Goal: Task Accomplishment & Management: Manage account settings

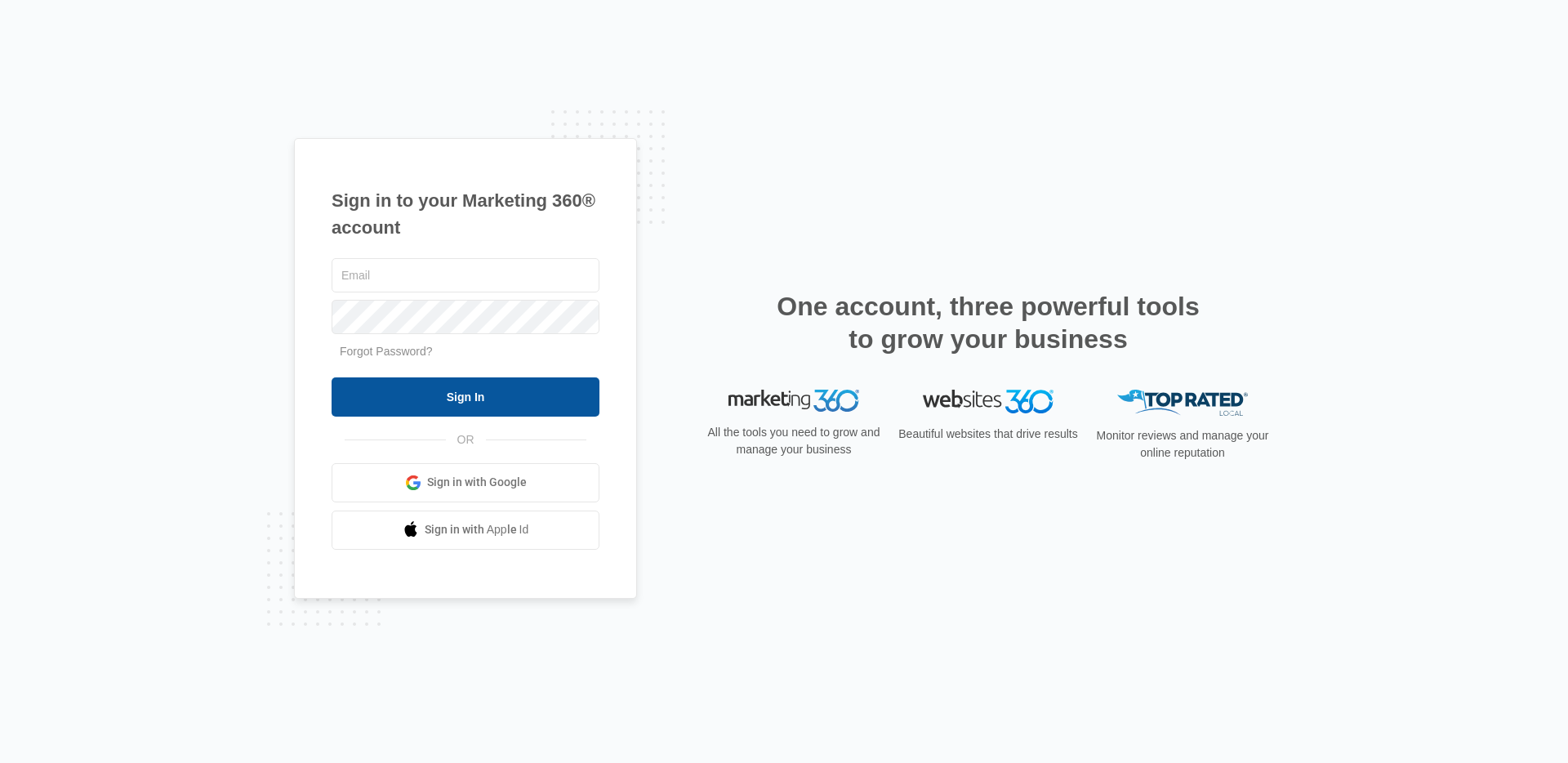
type input "[EMAIL_ADDRESS][PERSON_NAME][DOMAIN_NAME]"
click at [461, 401] on input "Sign In" at bounding box center [466, 397] width 268 height 39
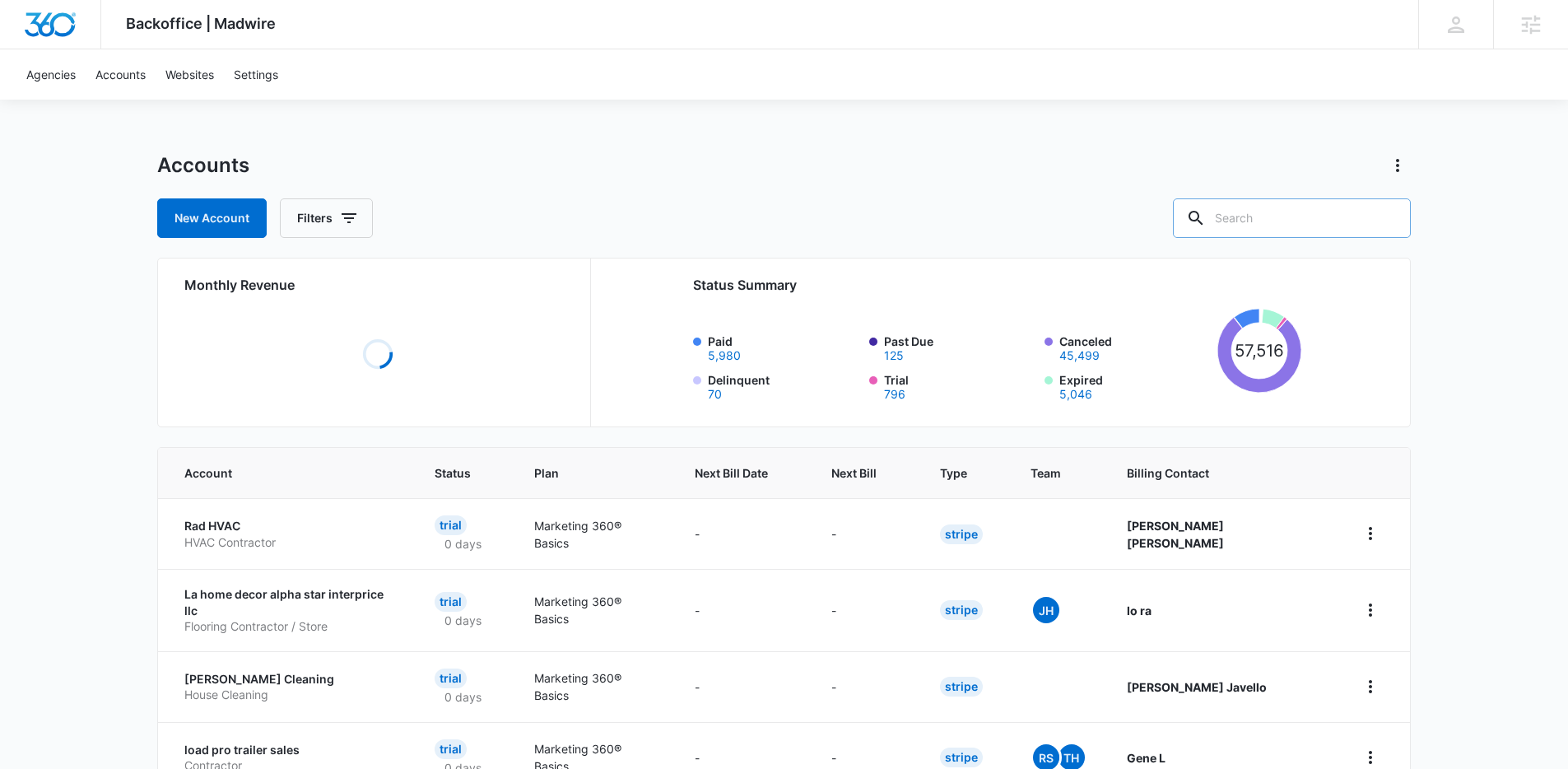
click at [1305, 218] on input "text" at bounding box center [1292, 219] width 237 height 40
click at [255, 538] on p "HVAC Contractor" at bounding box center [290, 542] width 211 height 16
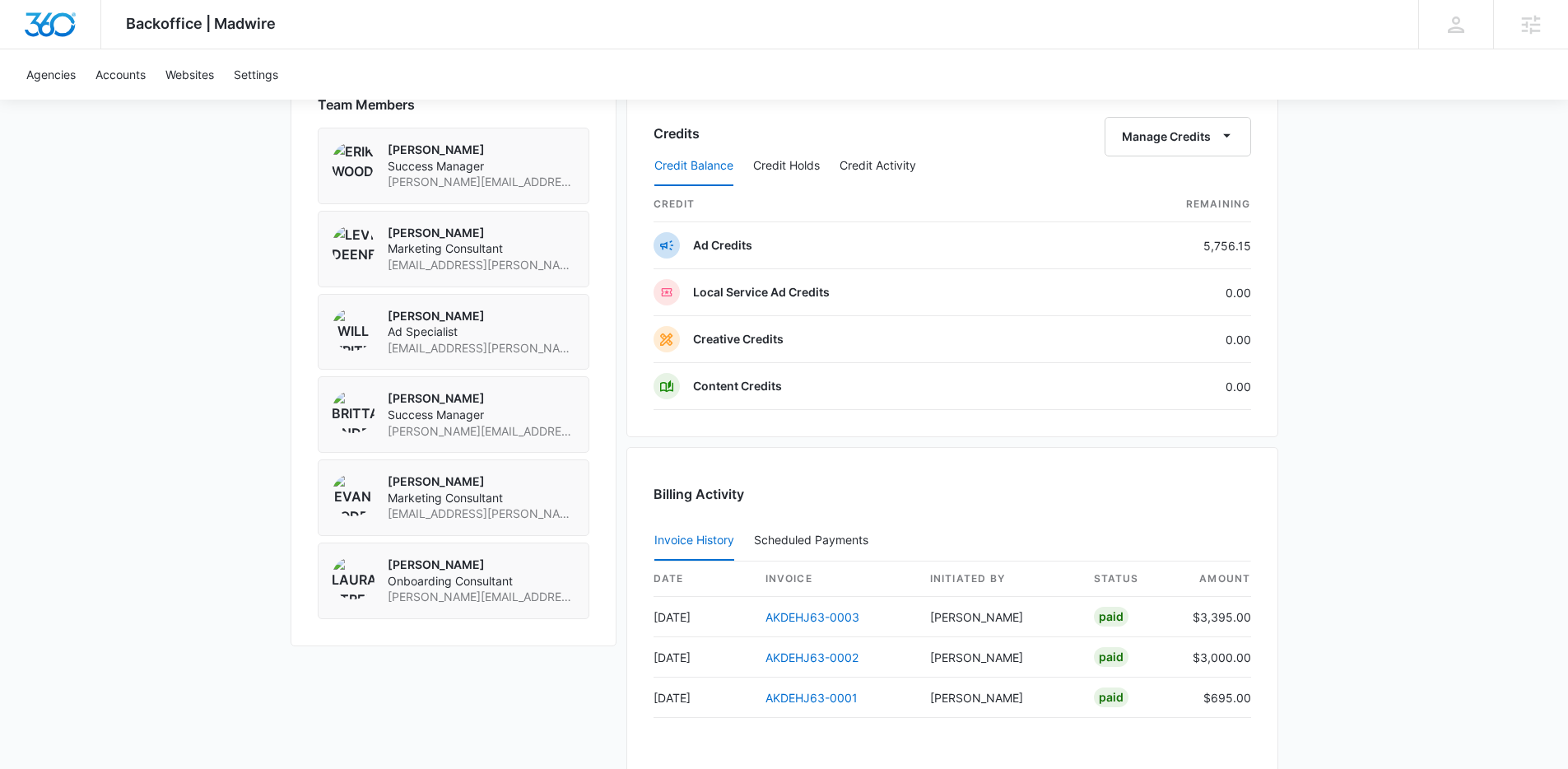
scroll to position [1383, 0]
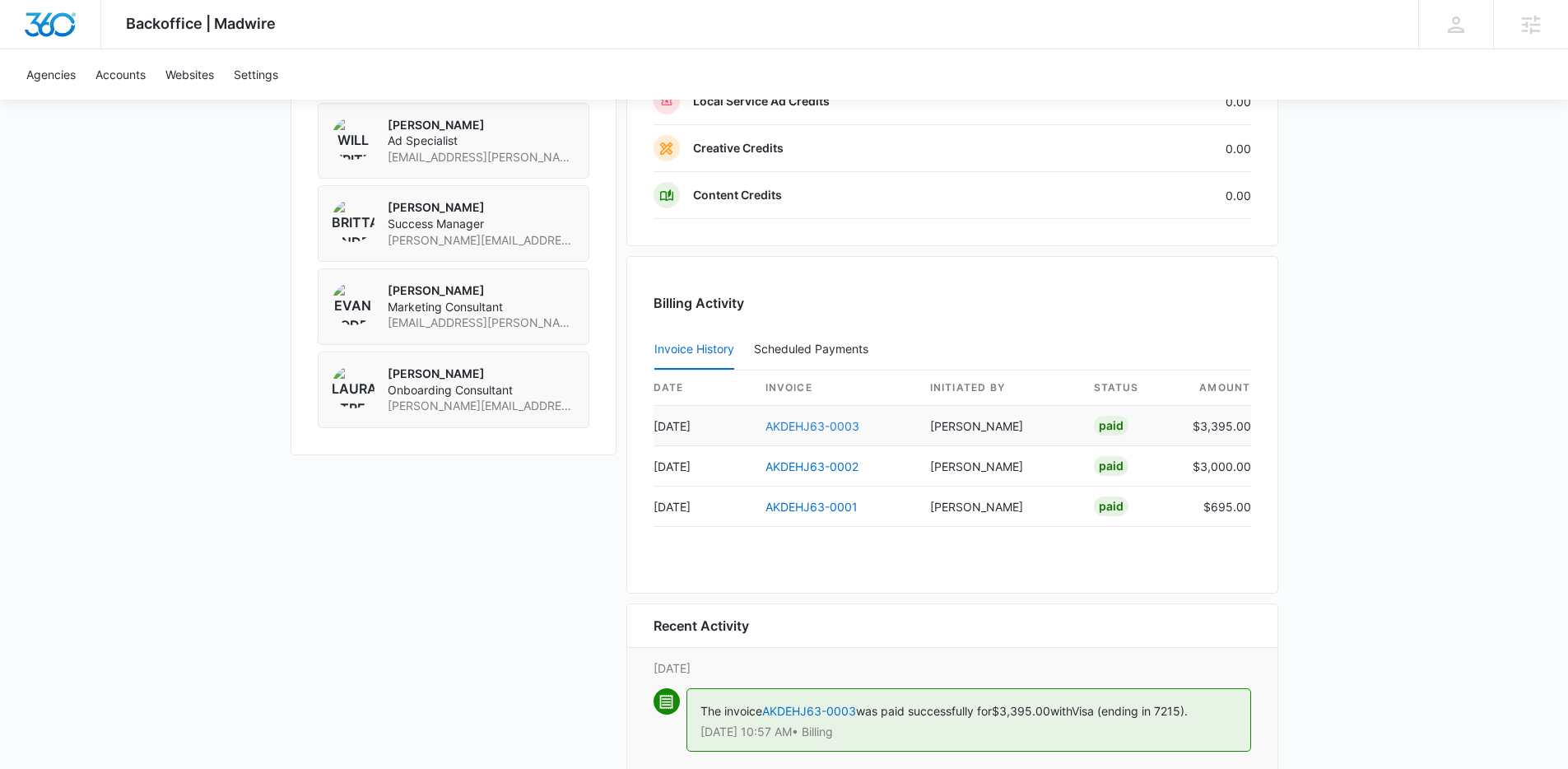
click at [784, 427] on link "AKDEHJ63-0003" at bounding box center [812, 426] width 94 height 14
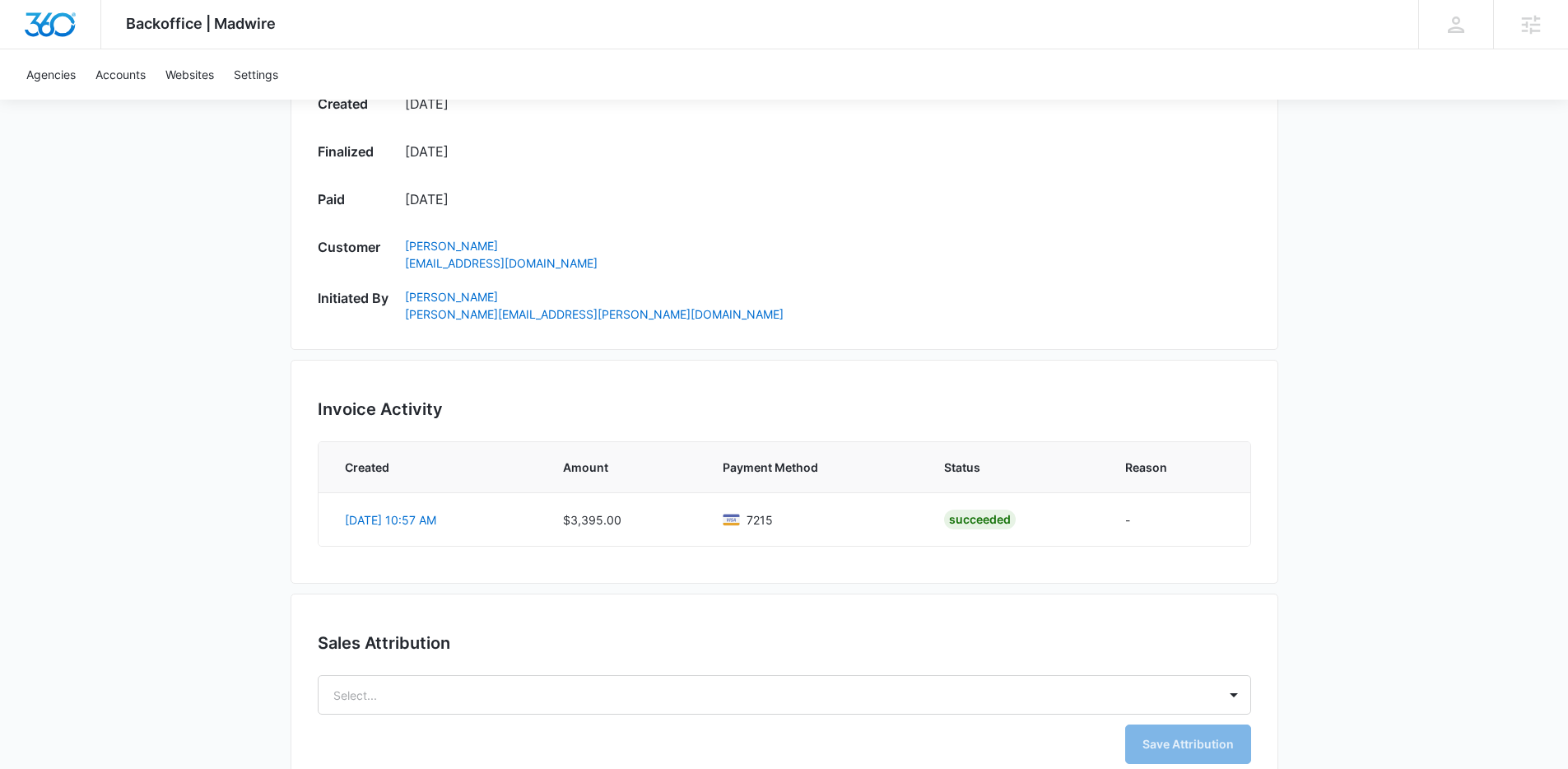
scroll to position [800, 0]
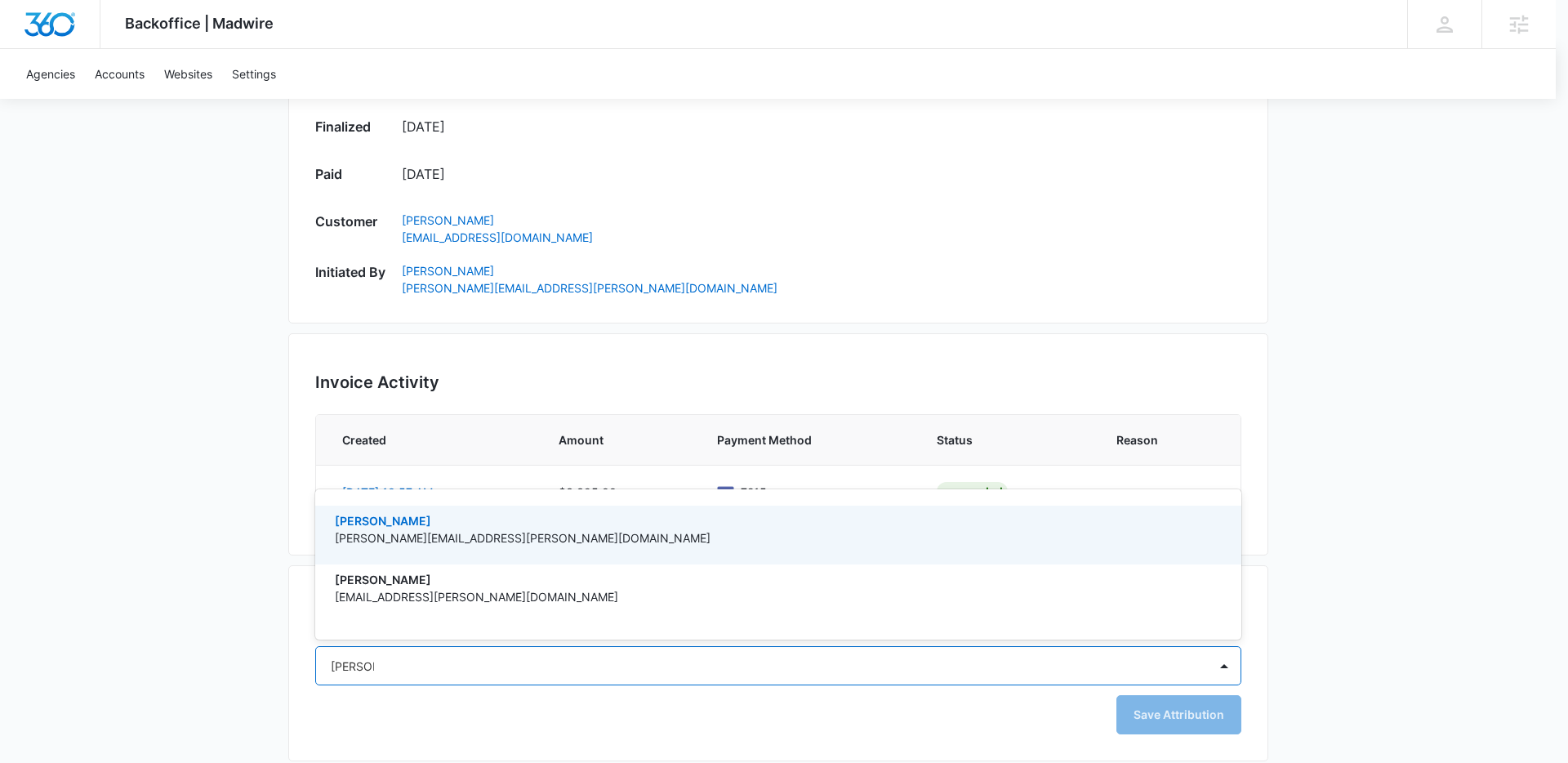
type input "[PERSON_NAME] [PERSON_NAME]"
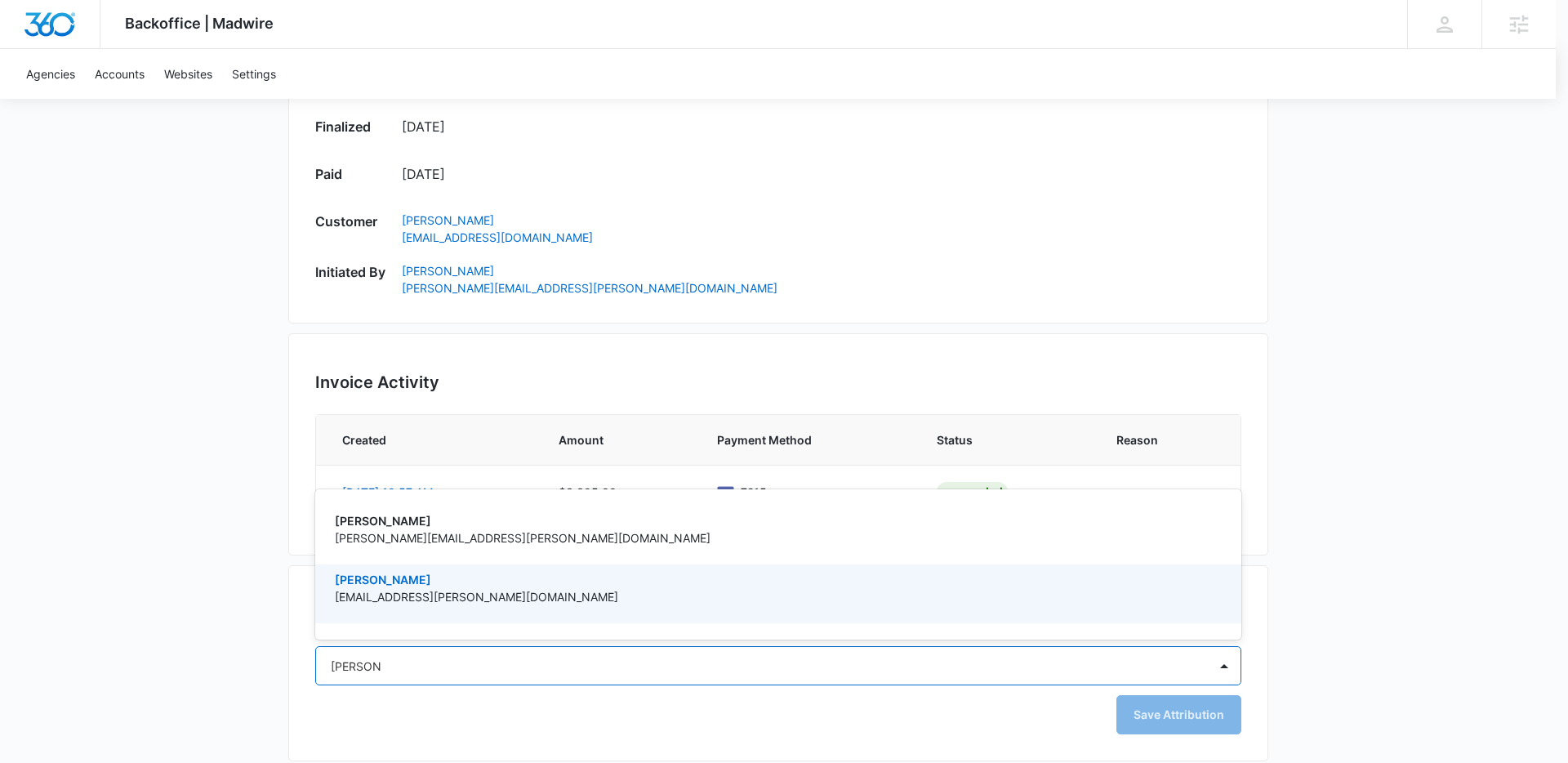
click at [499, 585] on p "[PERSON_NAME]" at bounding box center [776, 579] width 884 height 17
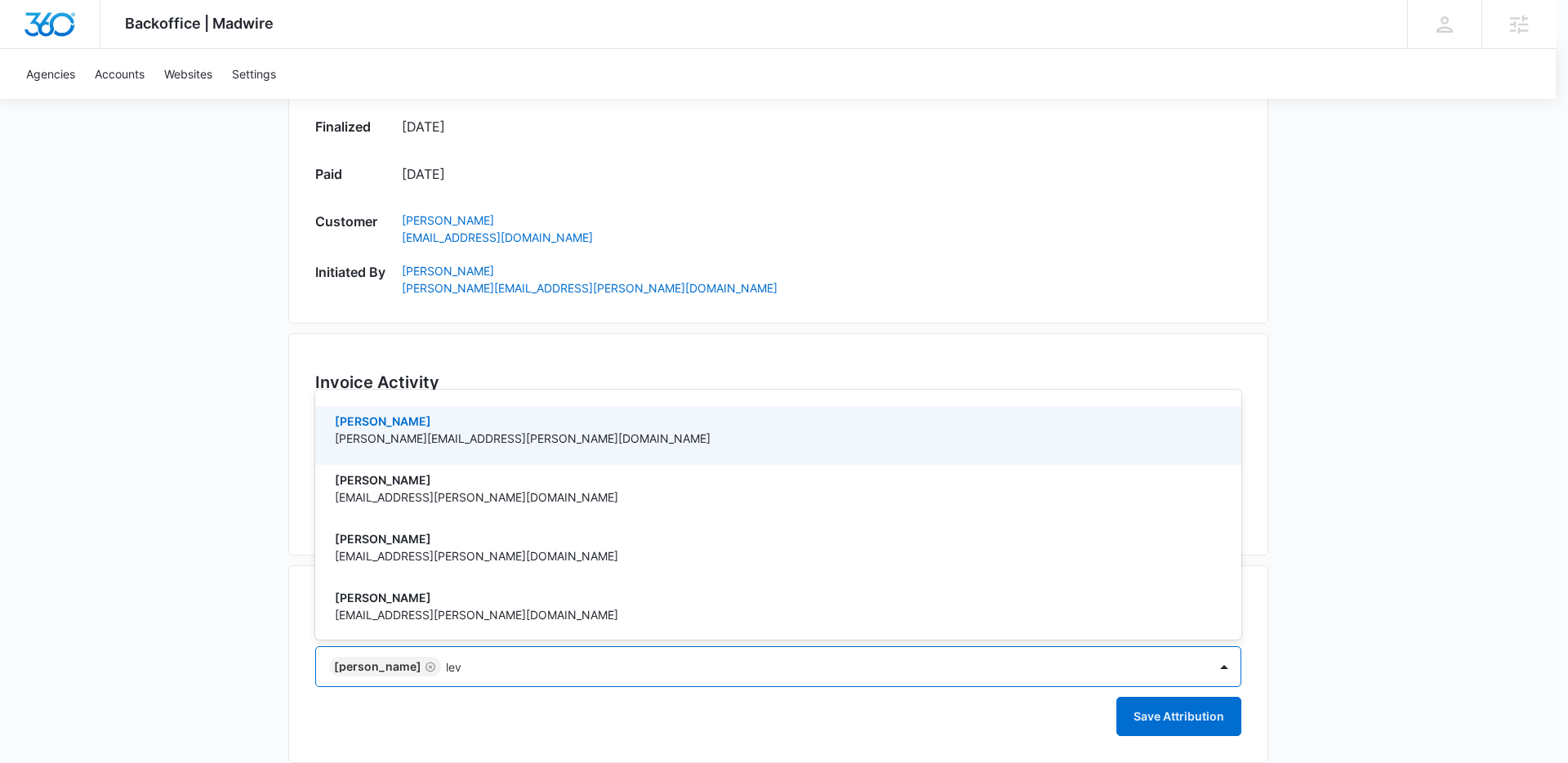
type input "levi"
click at [476, 443] on p "[EMAIL_ADDRESS][PERSON_NAME][DOMAIN_NAME]" at bounding box center [776, 437] width 884 height 17
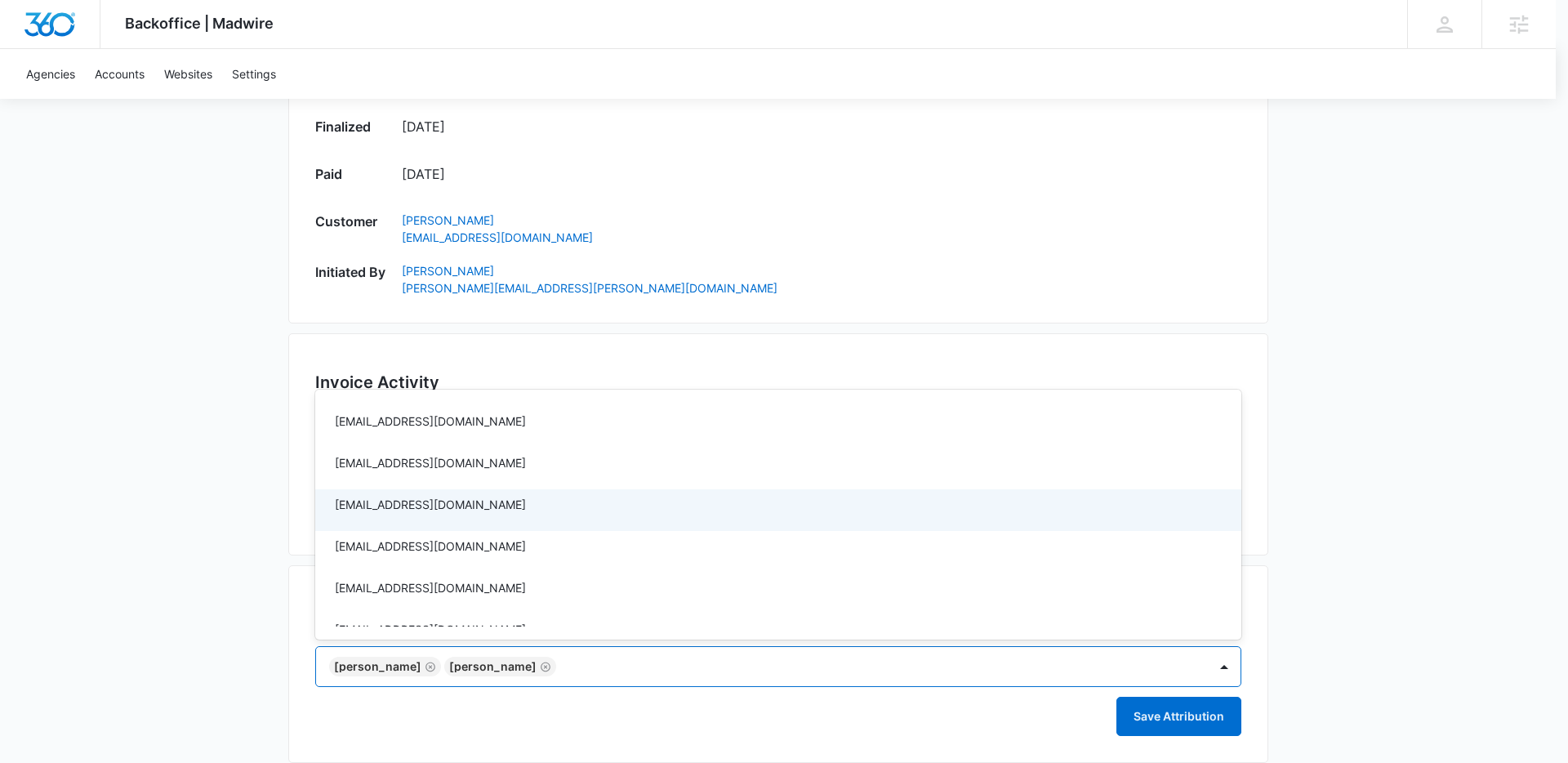
click at [1207, 715] on div at bounding box center [784, 381] width 1568 height 763
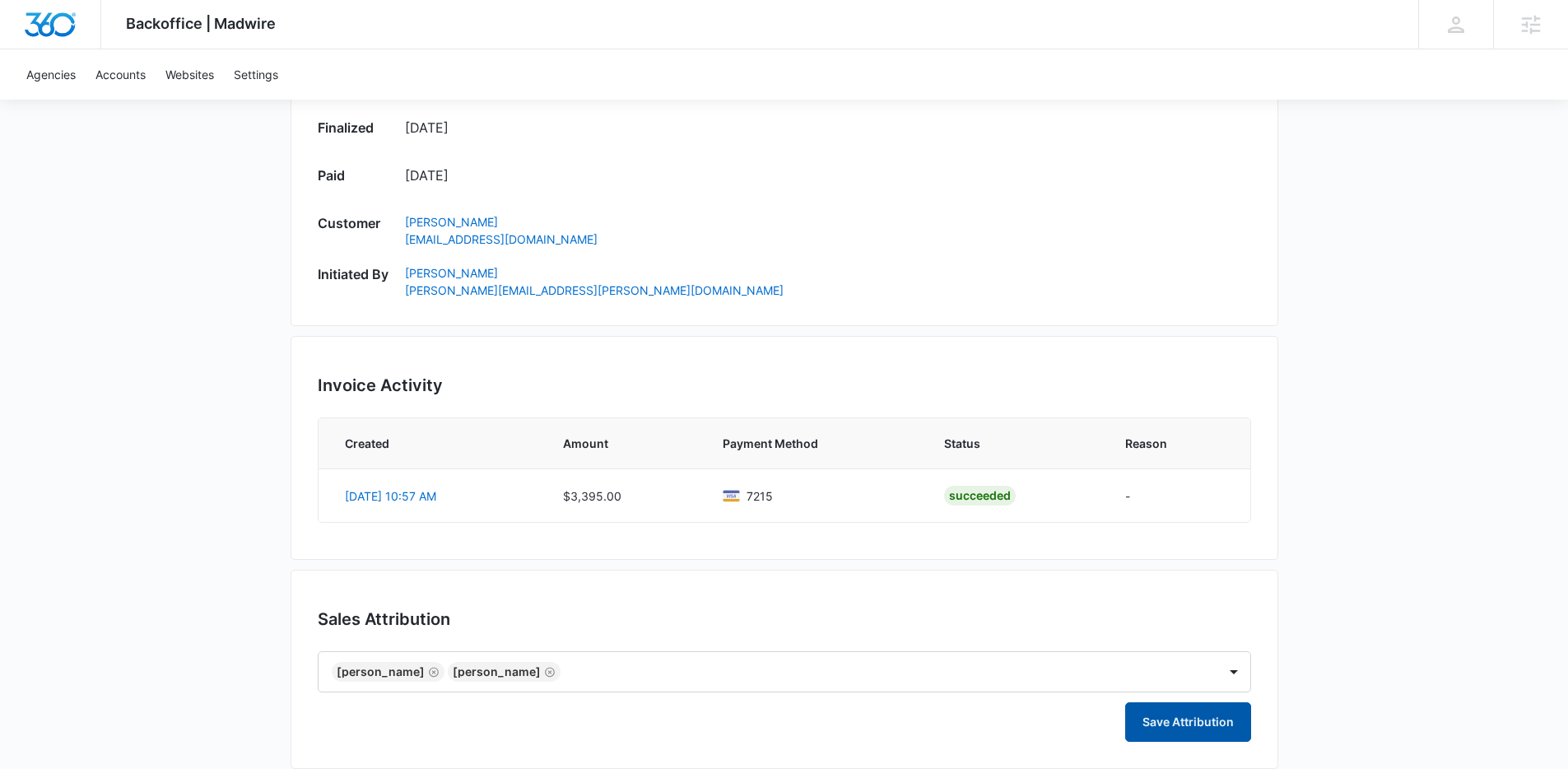
click at [1194, 718] on button "Save Attribution" at bounding box center [1188, 722] width 126 height 40
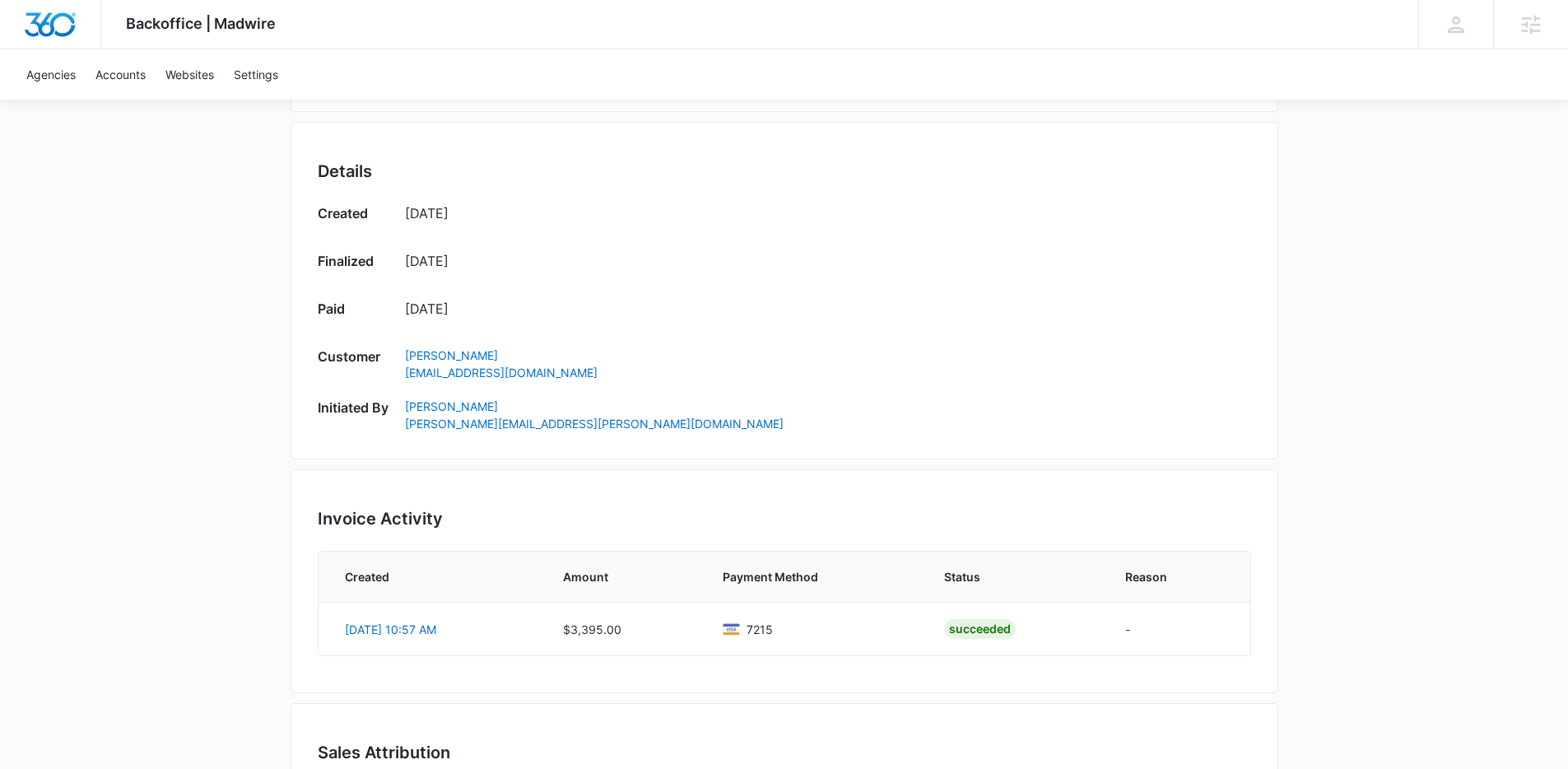
scroll to position [664, 0]
